Goal: Task Accomplishment & Management: Manage account settings

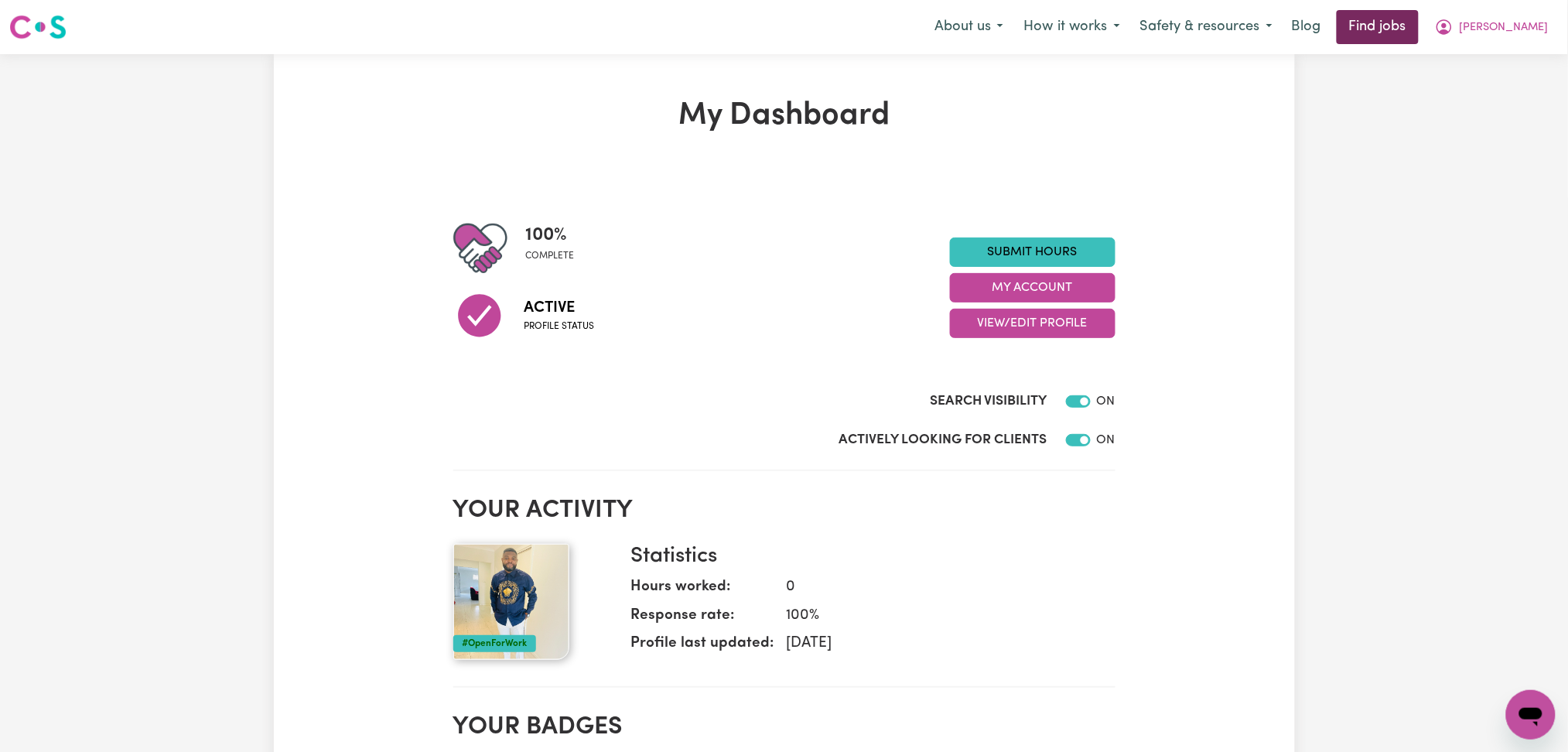
click at [1418, 27] on link "Find jobs" at bounding box center [1377, 27] width 82 height 34
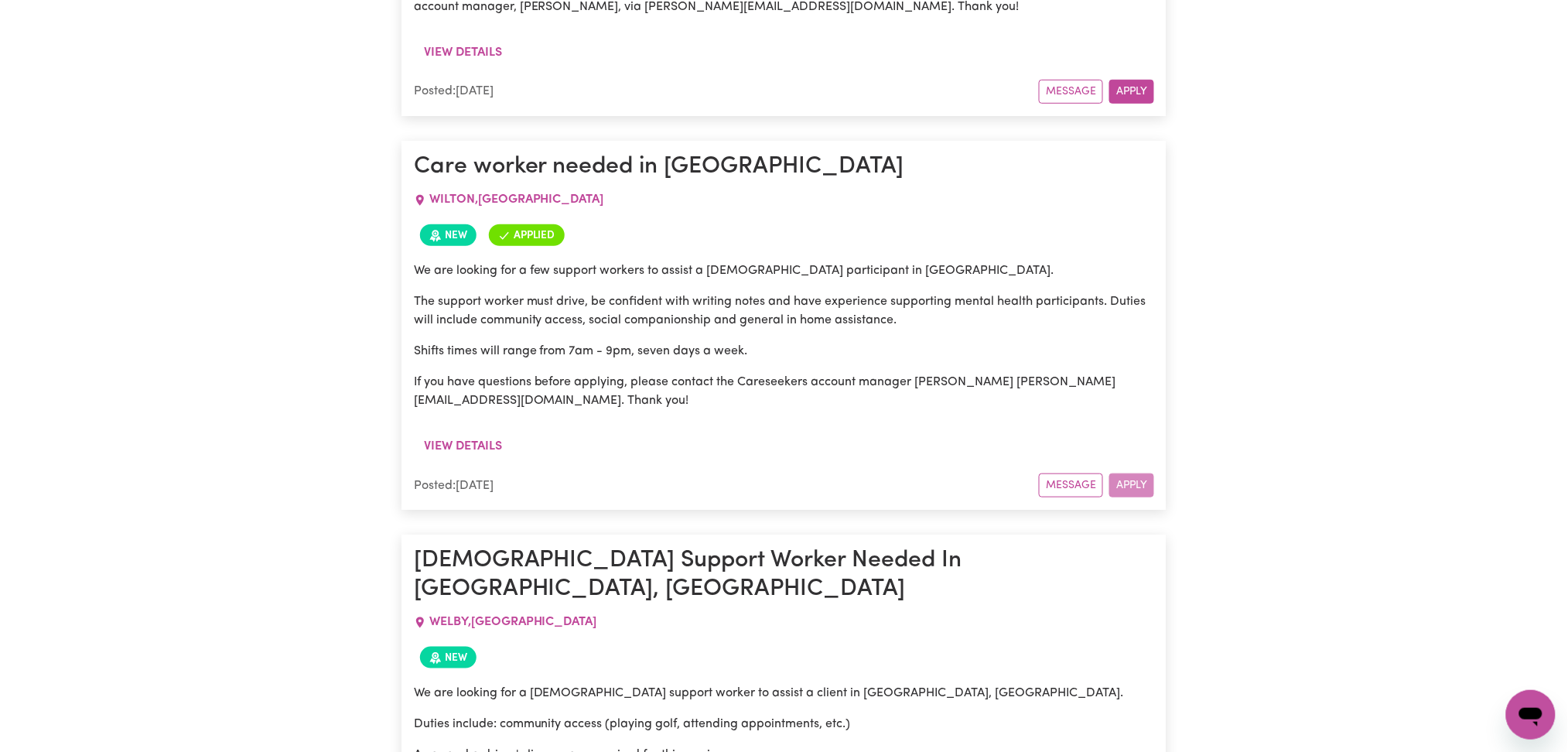
scroll to position [2324, 0]
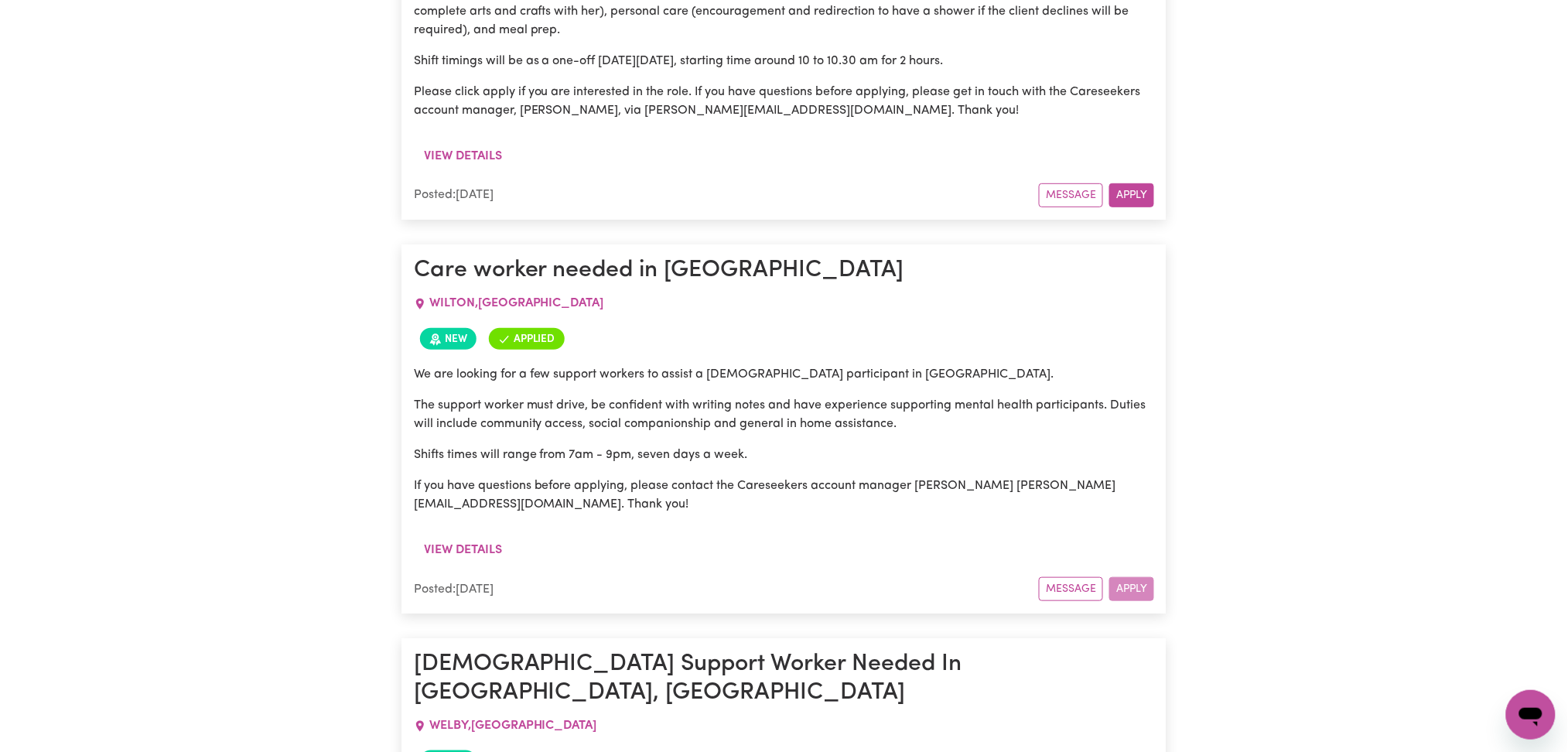
click at [616, 477] on p "If you have questions before applying, please contact the Careseekers account m…" at bounding box center [784, 495] width 741 height 37
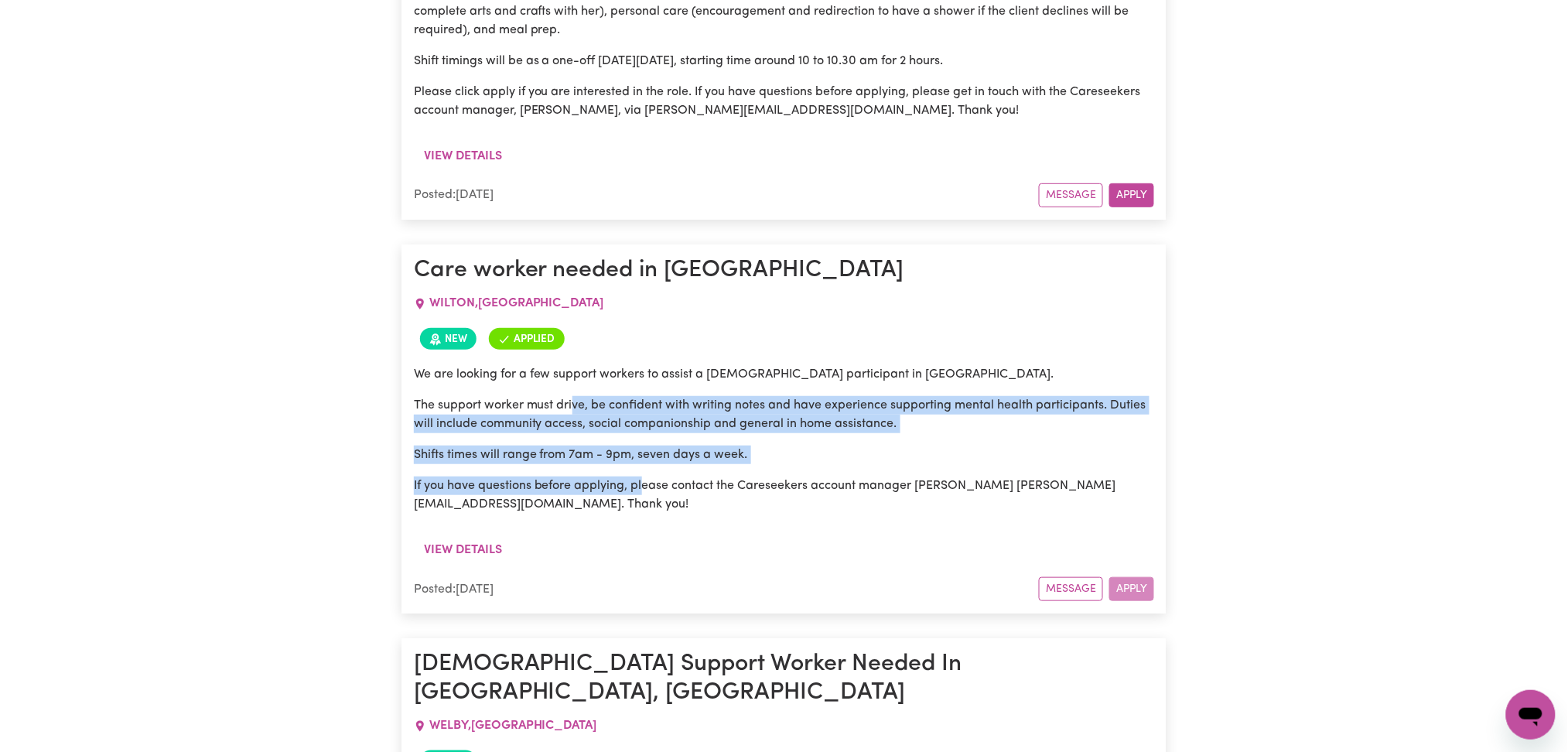
drag, startPoint x: 576, startPoint y: 247, endPoint x: 646, endPoint y: 326, distance: 105.6
click at [646, 365] on div "We are looking for a few support workers to assist a male participant in WILTON…" at bounding box center [784, 439] width 741 height 149
click at [646, 365] on p "We are looking for a few support workers to assist a male participant in WILTON…" at bounding box center [784, 374] width 741 height 18
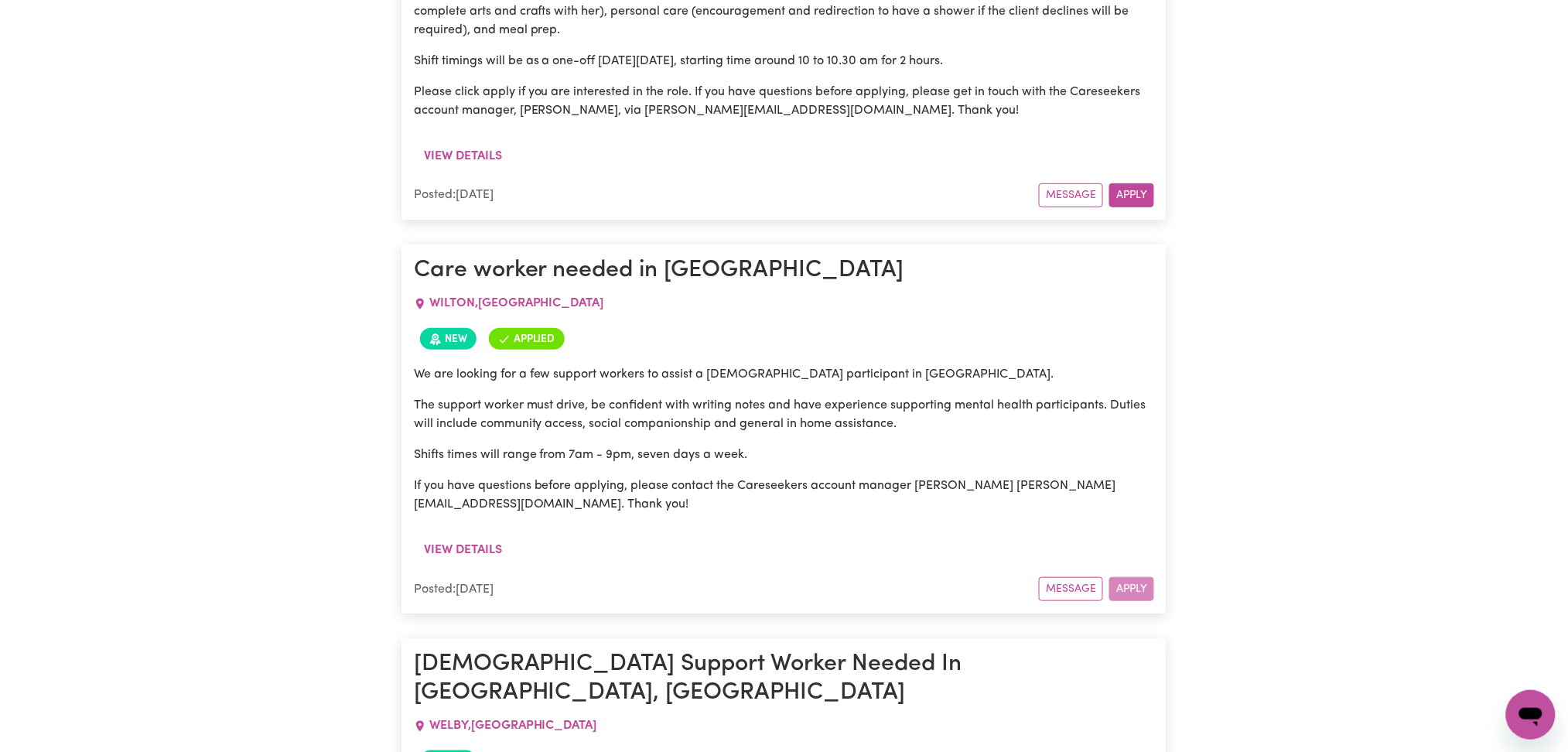
drag, startPoint x: 546, startPoint y: 235, endPoint x: 607, endPoint y: 287, distance: 80.2
click at [601, 365] on div "We are looking for a few support workers to assist a male participant in WILTON…" at bounding box center [784, 439] width 741 height 149
drag, startPoint x: 892, startPoint y: 341, endPoint x: 597, endPoint y: 228, distance: 315.9
click at [885, 477] on p "If you have questions before applying, please contact the Careseekers account m…" at bounding box center [784, 495] width 741 height 37
click at [437, 297] on span "WILTON , New South Wales" at bounding box center [517, 303] width 175 height 13
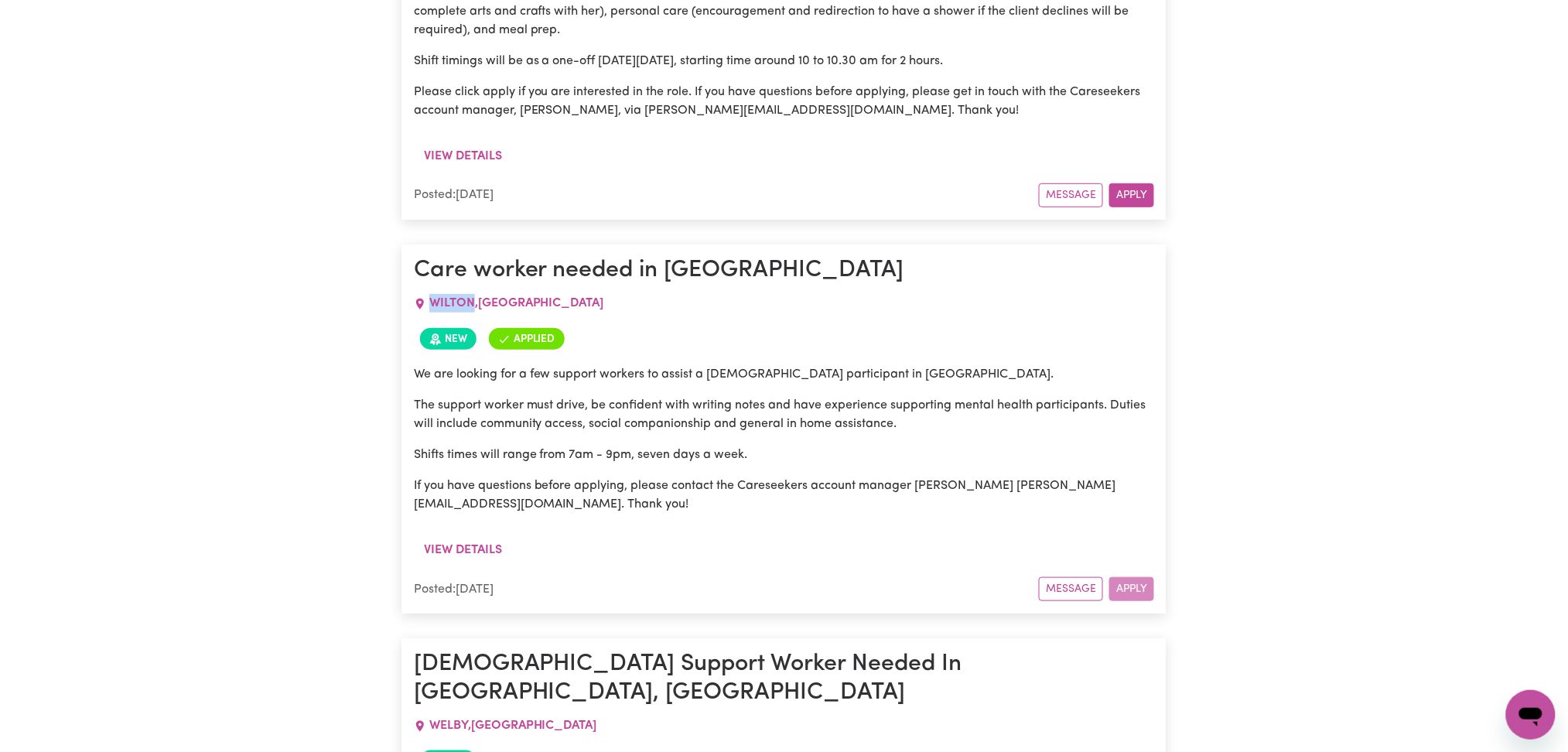
click at [437, 297] on span "WILTON , New South Wales" at bounding box center [517, 303] width 175 height 13
copy span "WILTON"
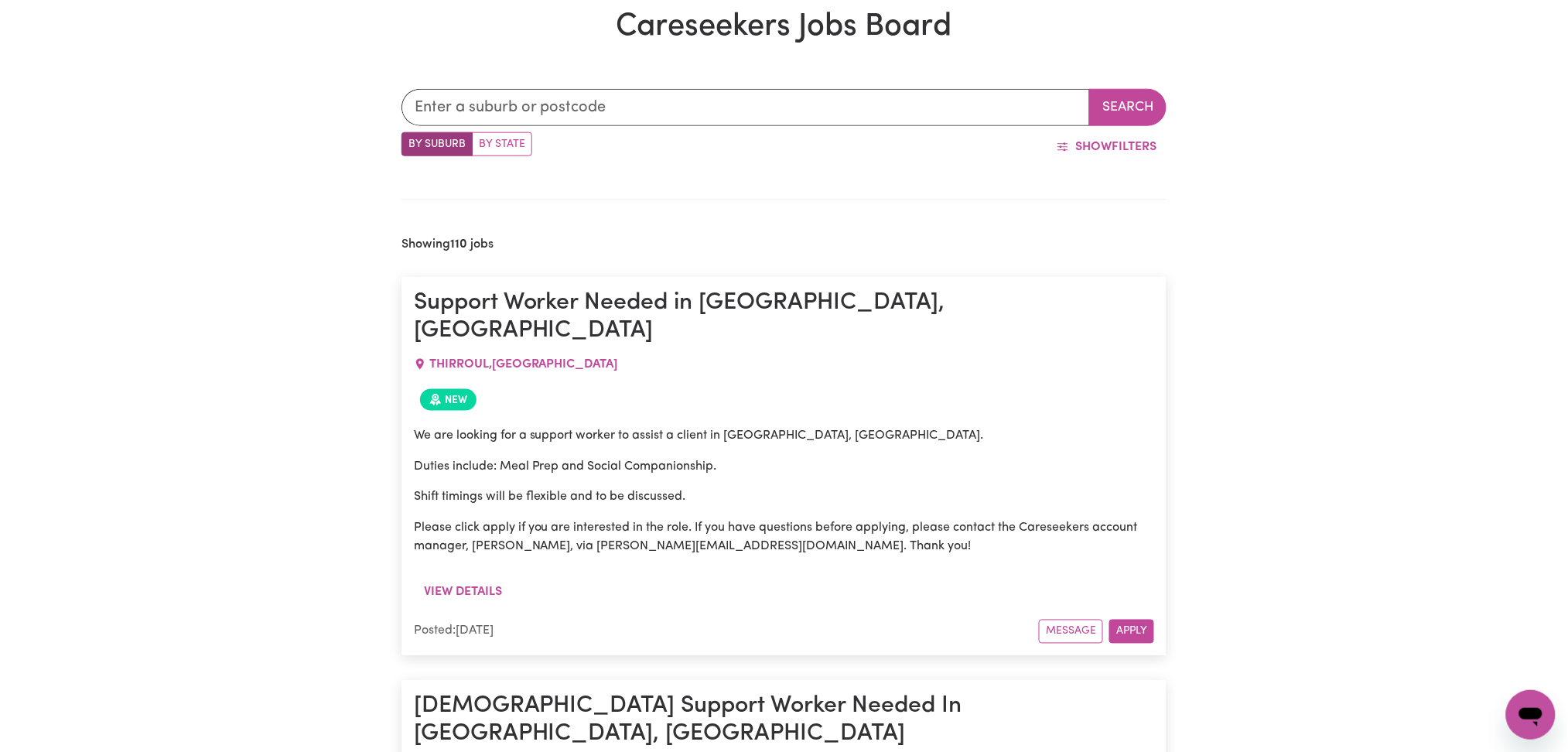
scroll to position [366, 0]
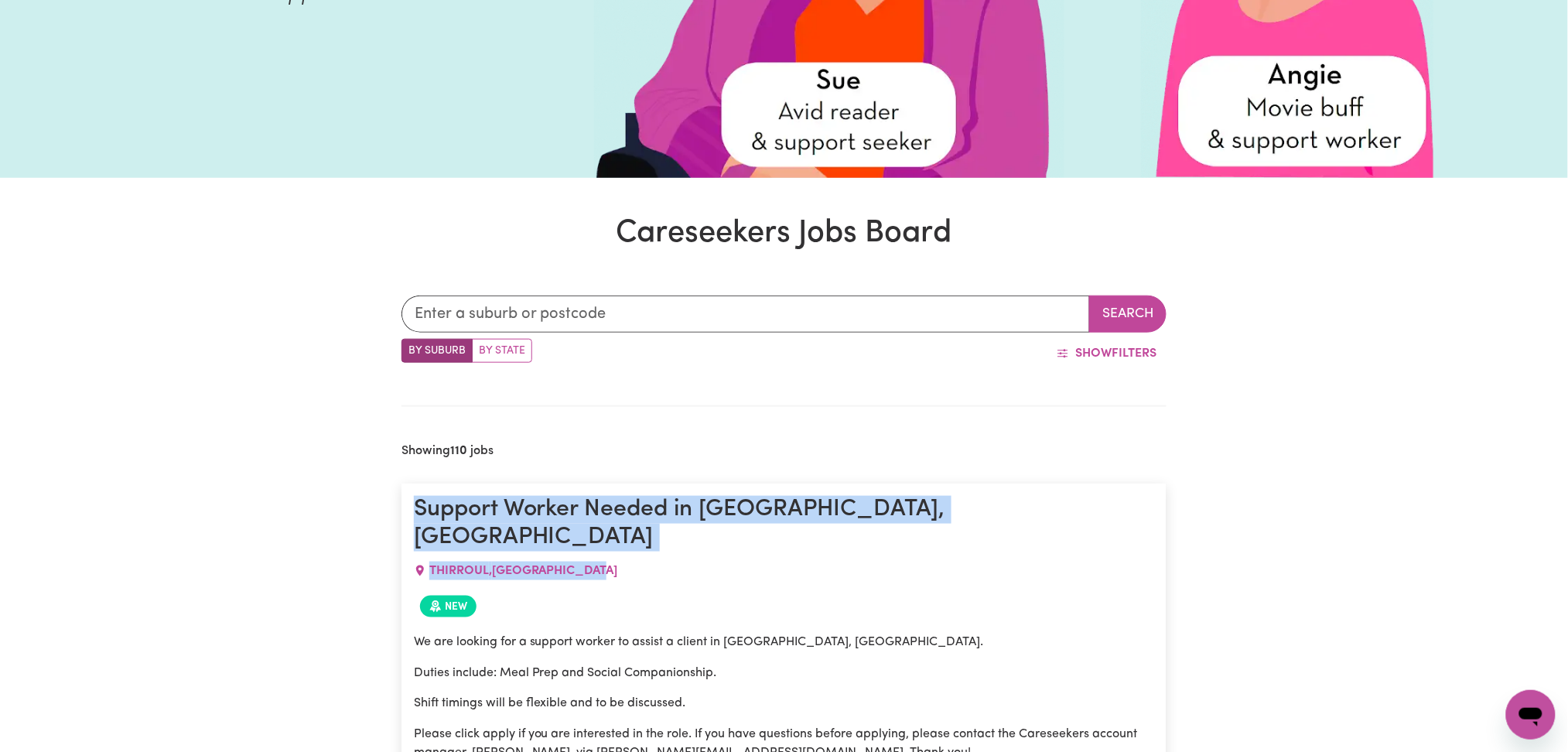
drag, startPoint x: 646, startPoint y: 385, endPoint x: 842, endPoint y: 559, distance: 262.1
click at [919, 559] on div "THIRROUL , New South Wales" at bounding box center [784, 571] width 741 height 37
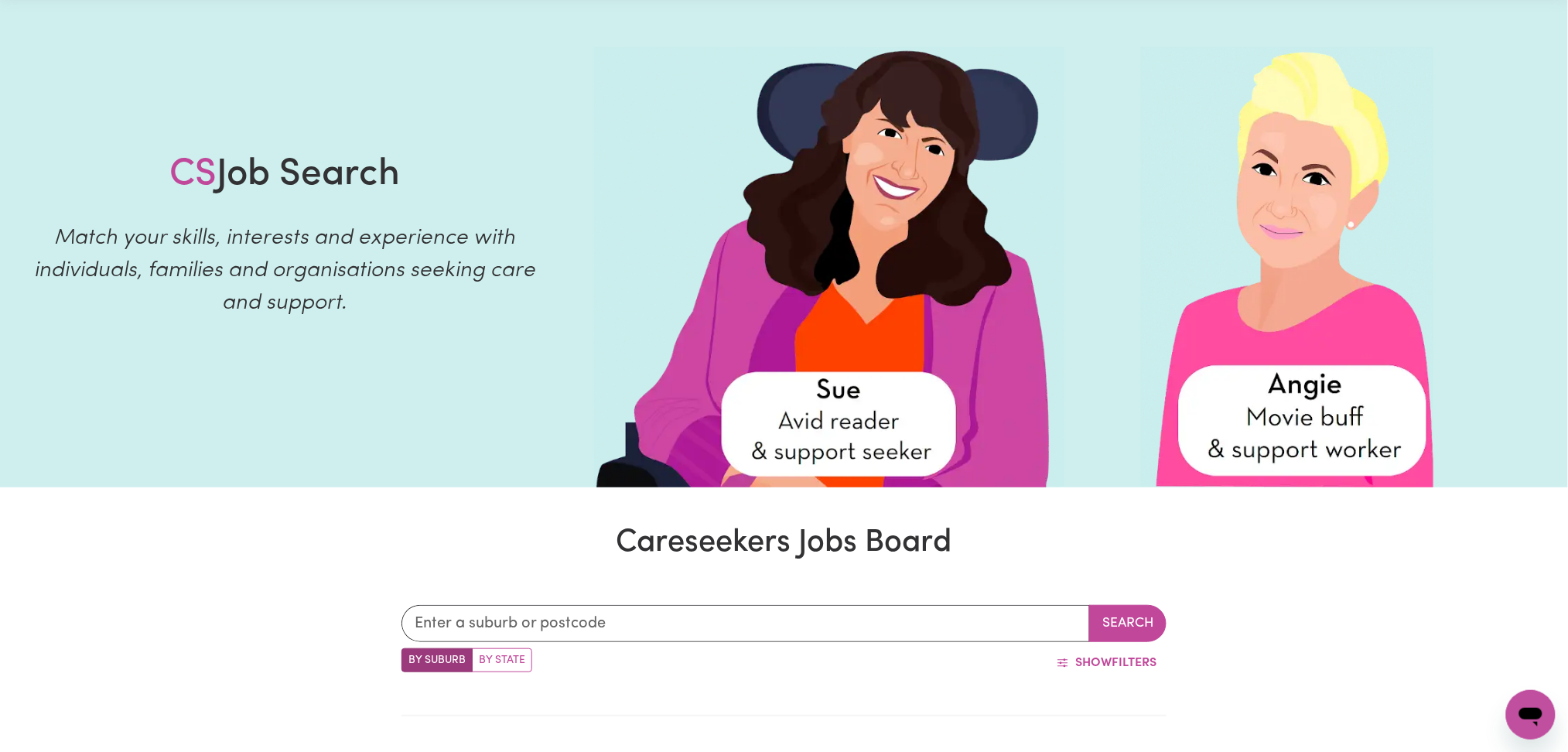
scroll to position [0, 0]
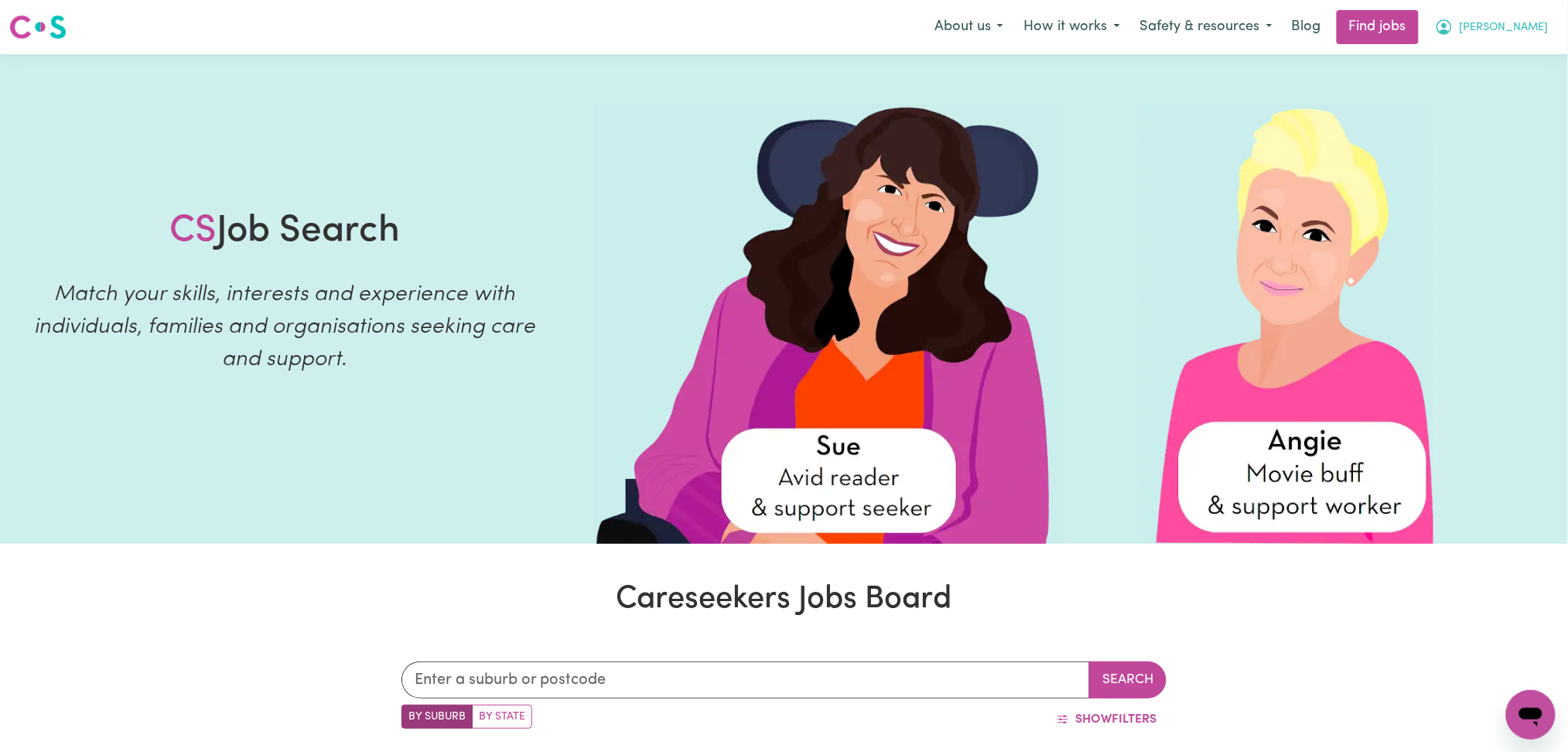
click at [1545, 22] on span "[PERSON_NAME]" at bounding box center [1504, 27] width 89 height 17
click at [1484, 111] on link "Logout" at bounding box center [1497, 118] width 123 height 29
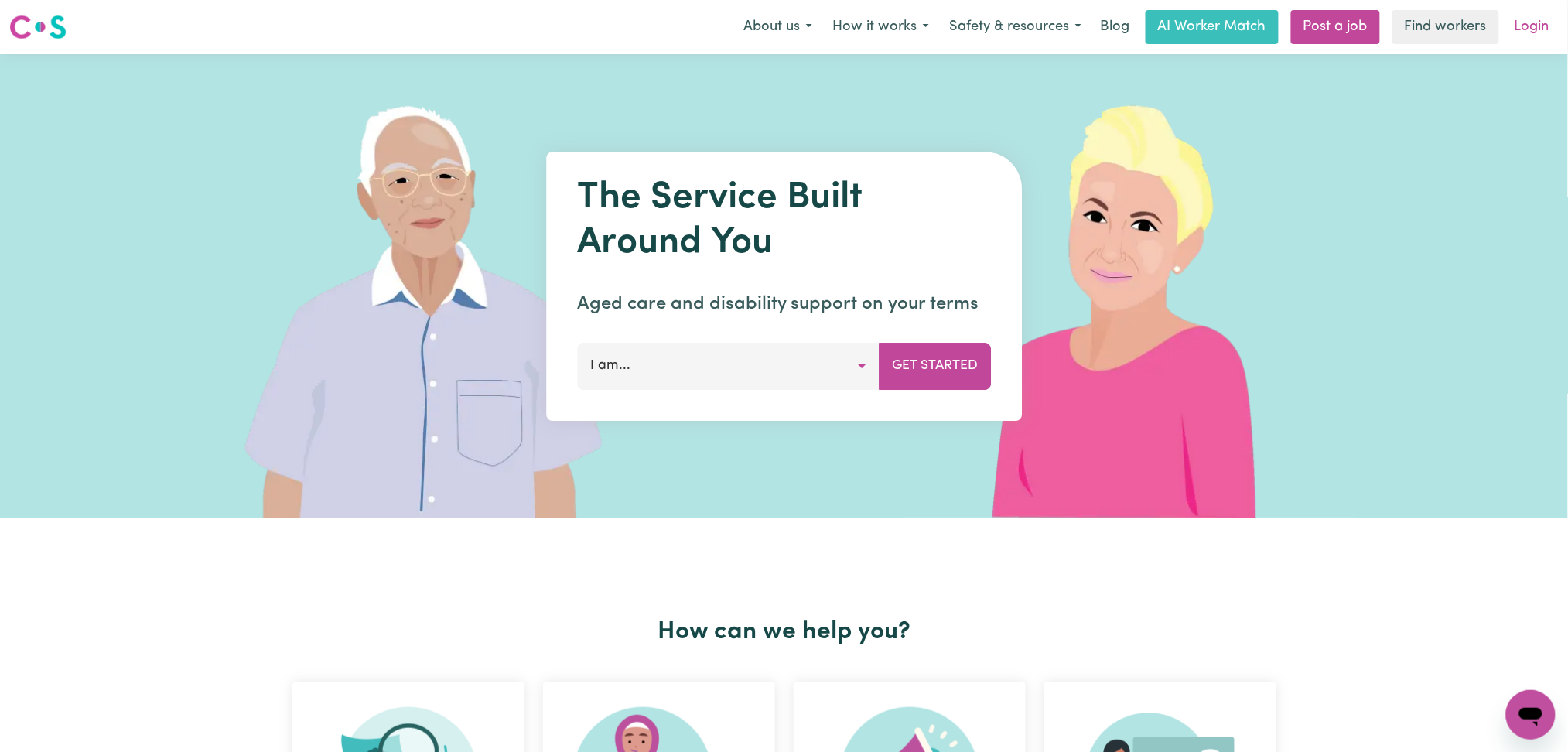
click at [1519, 22] on link "Login" at bounding box center [1531, 27] width 53 height 34
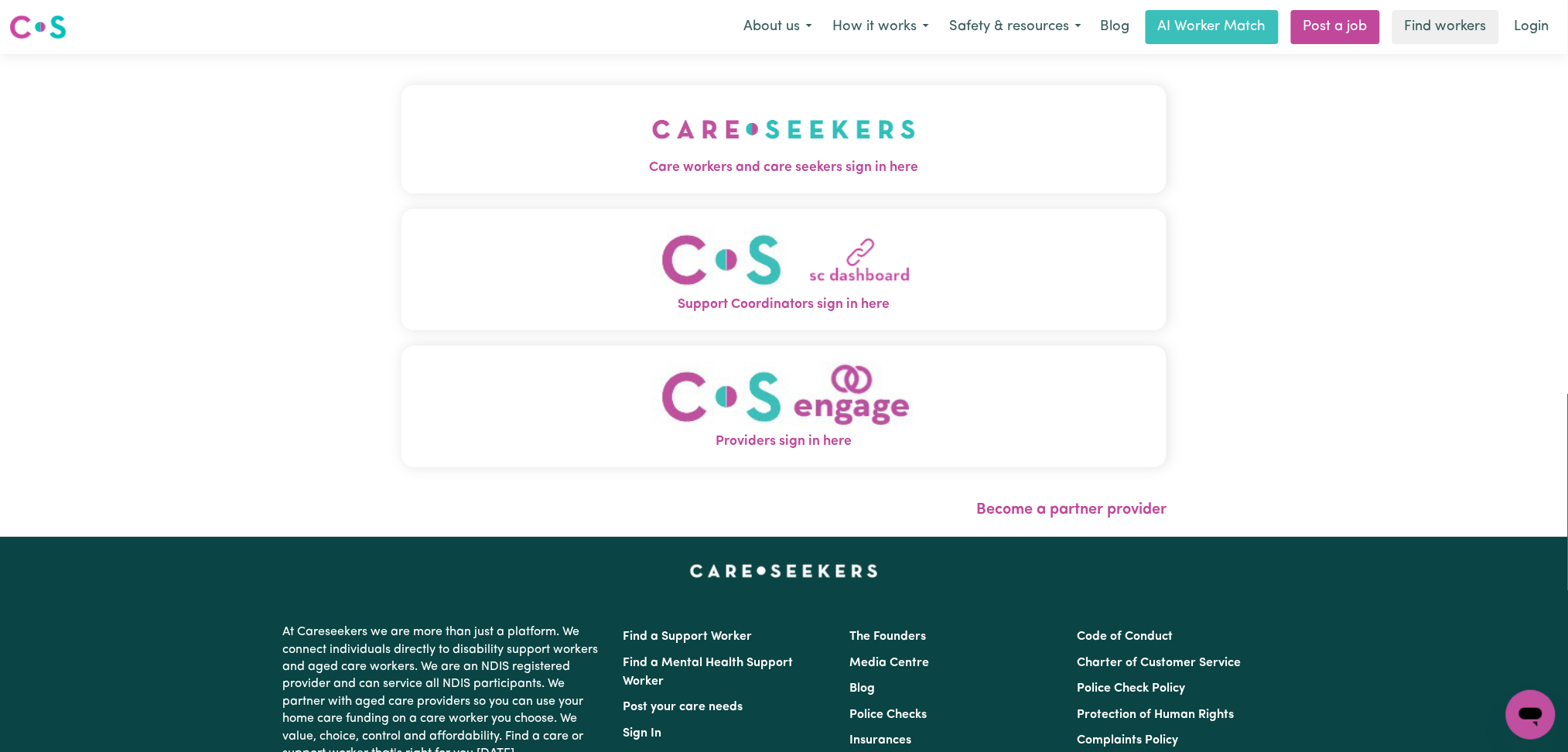
click at [721, 149] on img "Care workers and care seekers sign in here" at bounding box center [783, 129] width 263 height 57
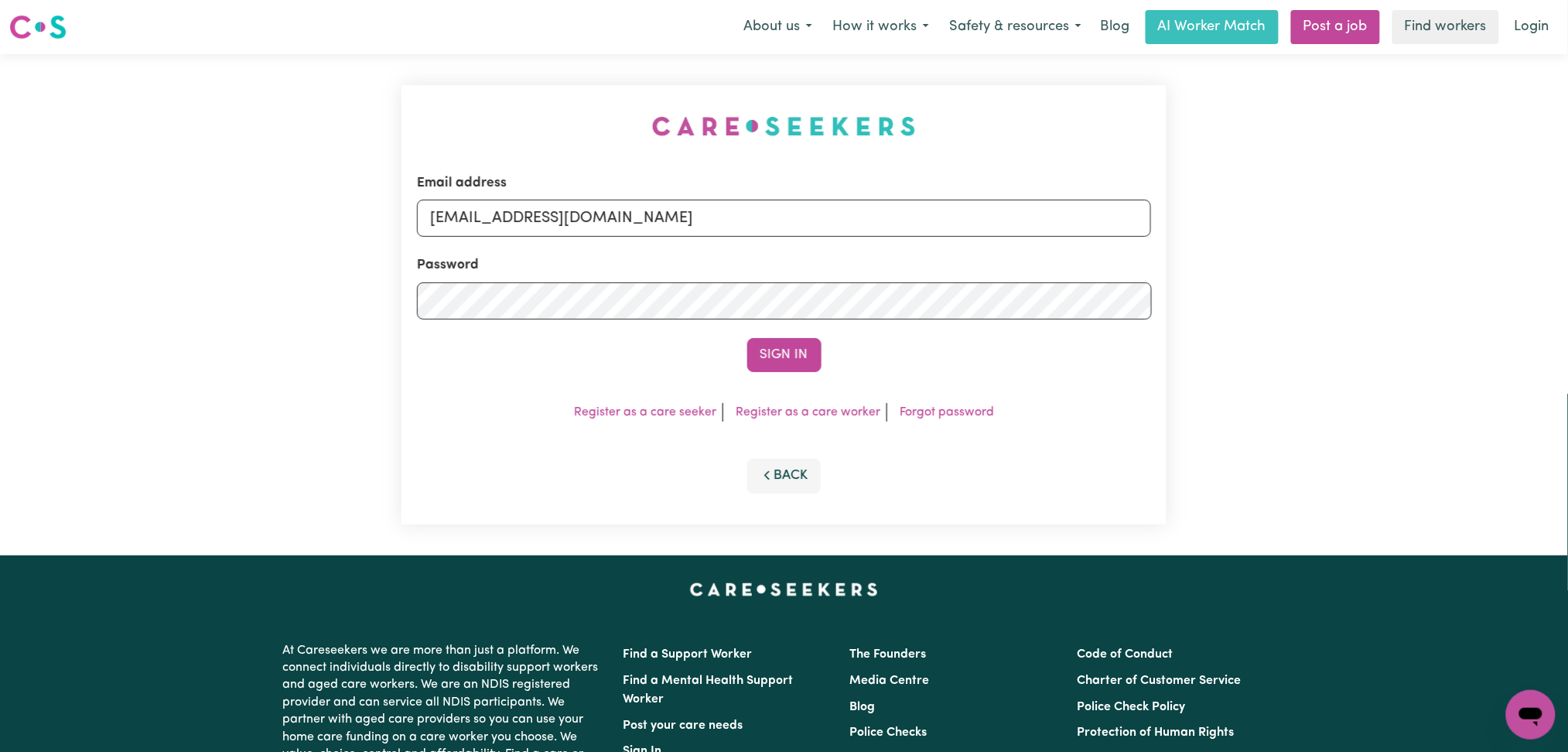
click at [555, 196] on div "Email address onboardingcs@careseekers.com.au" at bounding box center [784, 205] width 735 height 64
click at [547, 228] on input "onboardingcs@careseekers.com.au" at bounding box center [784, 218] width 735 height 37
drag, startPoint x: 509, startPoint y: 205, endPoint x: 1081, endPoint y: 205, distance: 572.0
click at [1081, 205] on input "Superuser~jakedworkin@hotmail.com" at bounding box center [784, 218] width 735 height 37
type input "Superuser~armody7@gmail.com"
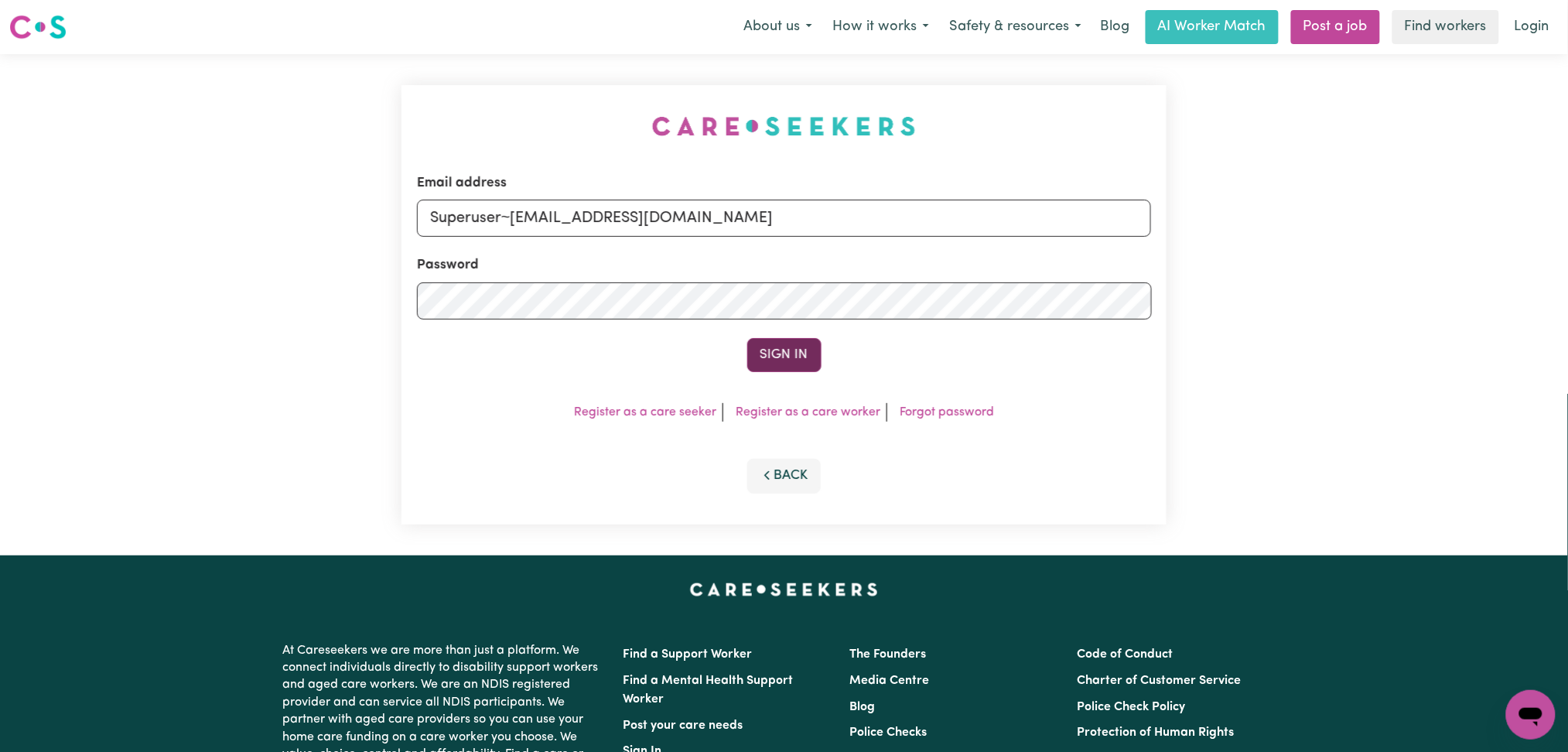
click at [808, 351] on button "Sign In" at bounding box center [784, 355] width 74 height 34
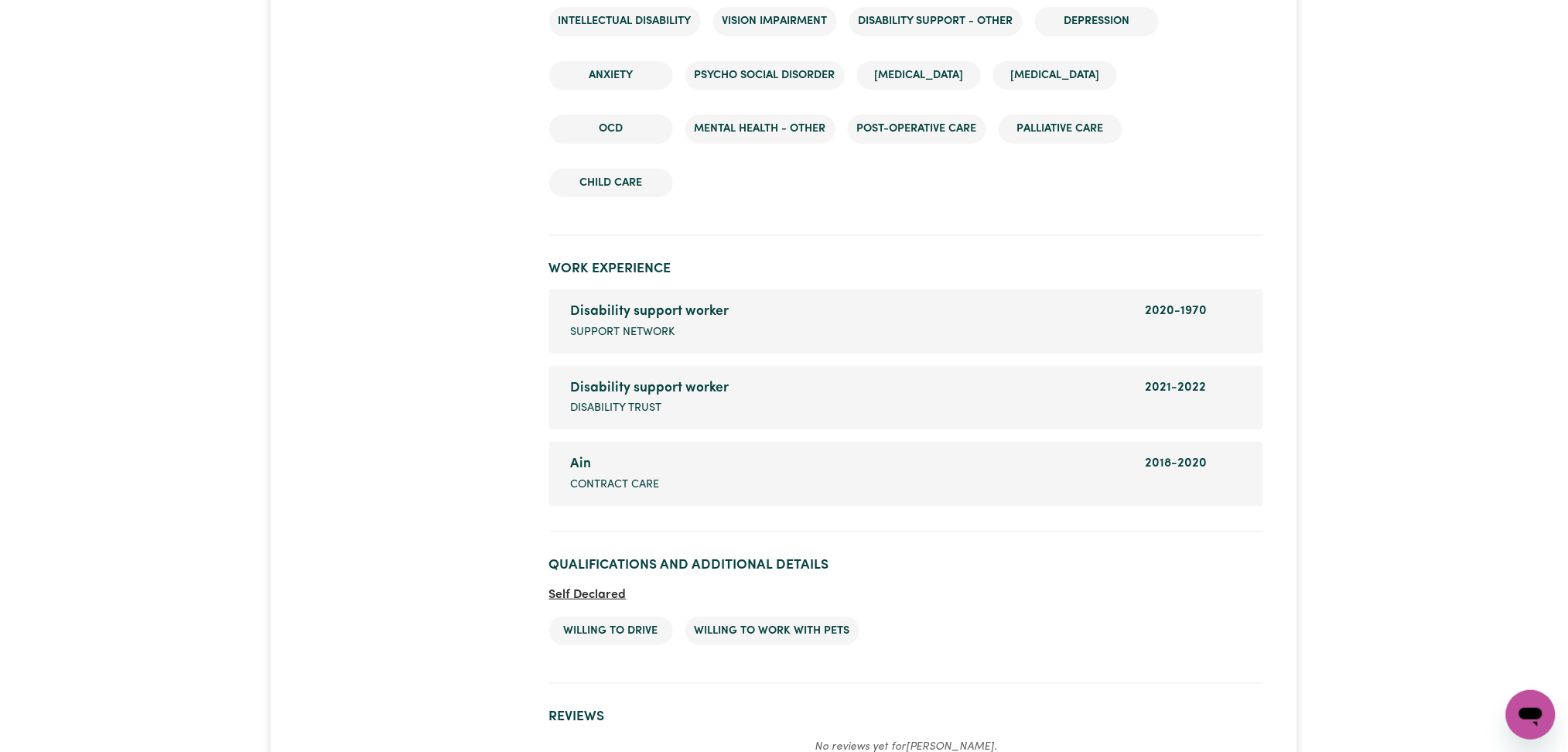
scroll to position [2313, 0]
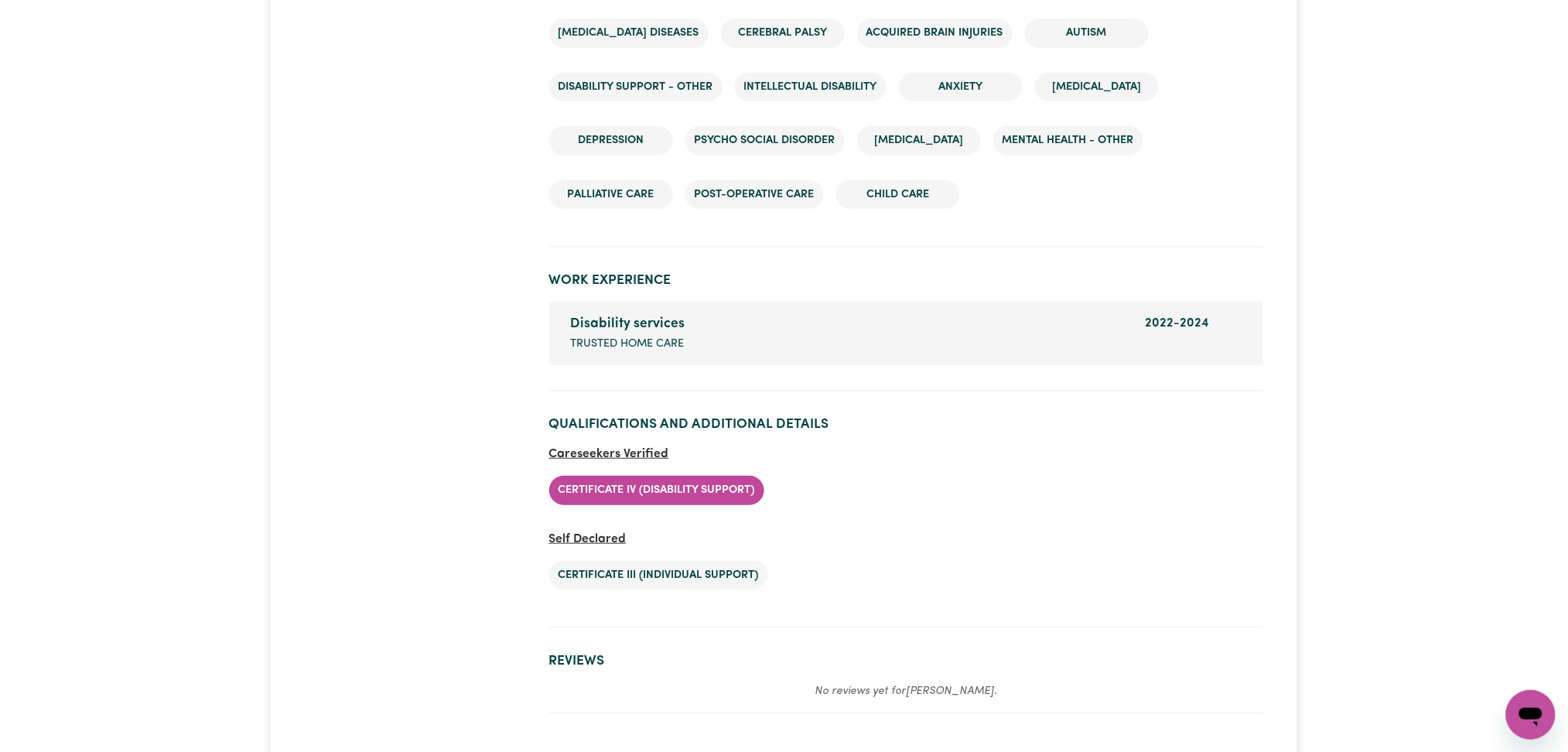
scroll to position [2542, 0]
